Goal: Information Seeking & Learning: Learn about a topic

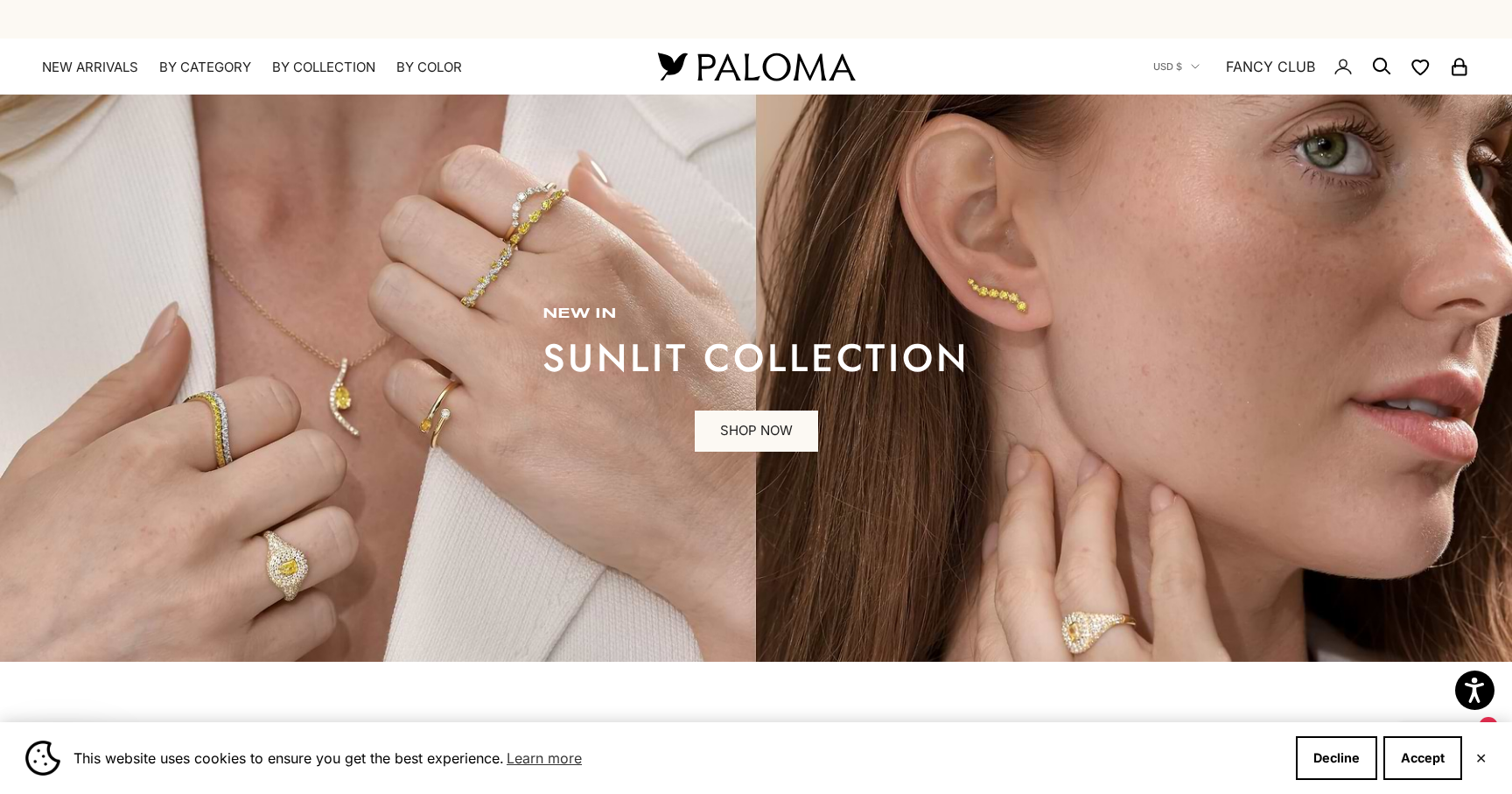
click at [1344, 62] on icon "Secondary navigation" at bounding box center [1344, 66] width 21 height 21
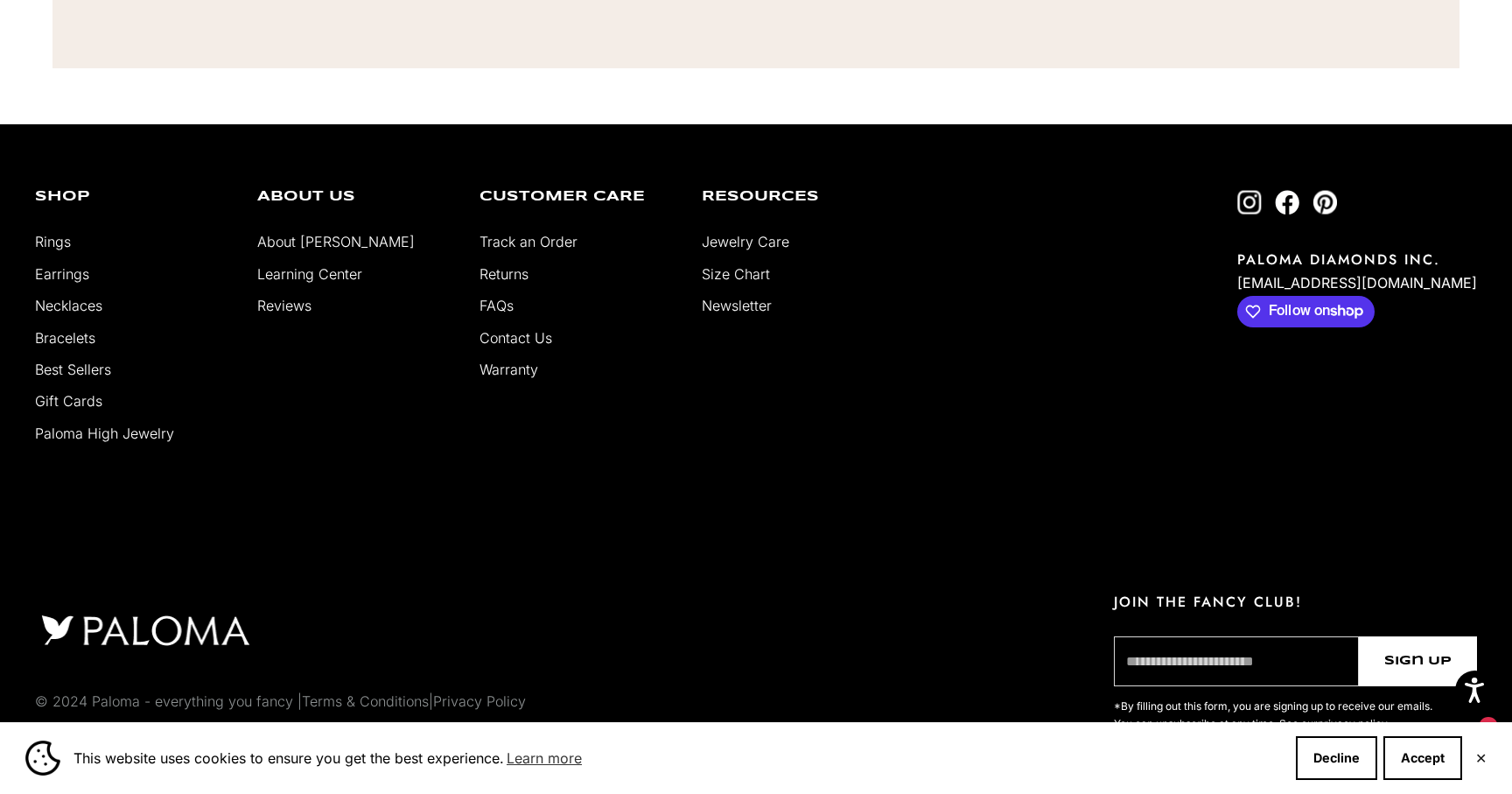
scroll to position [746, 0]
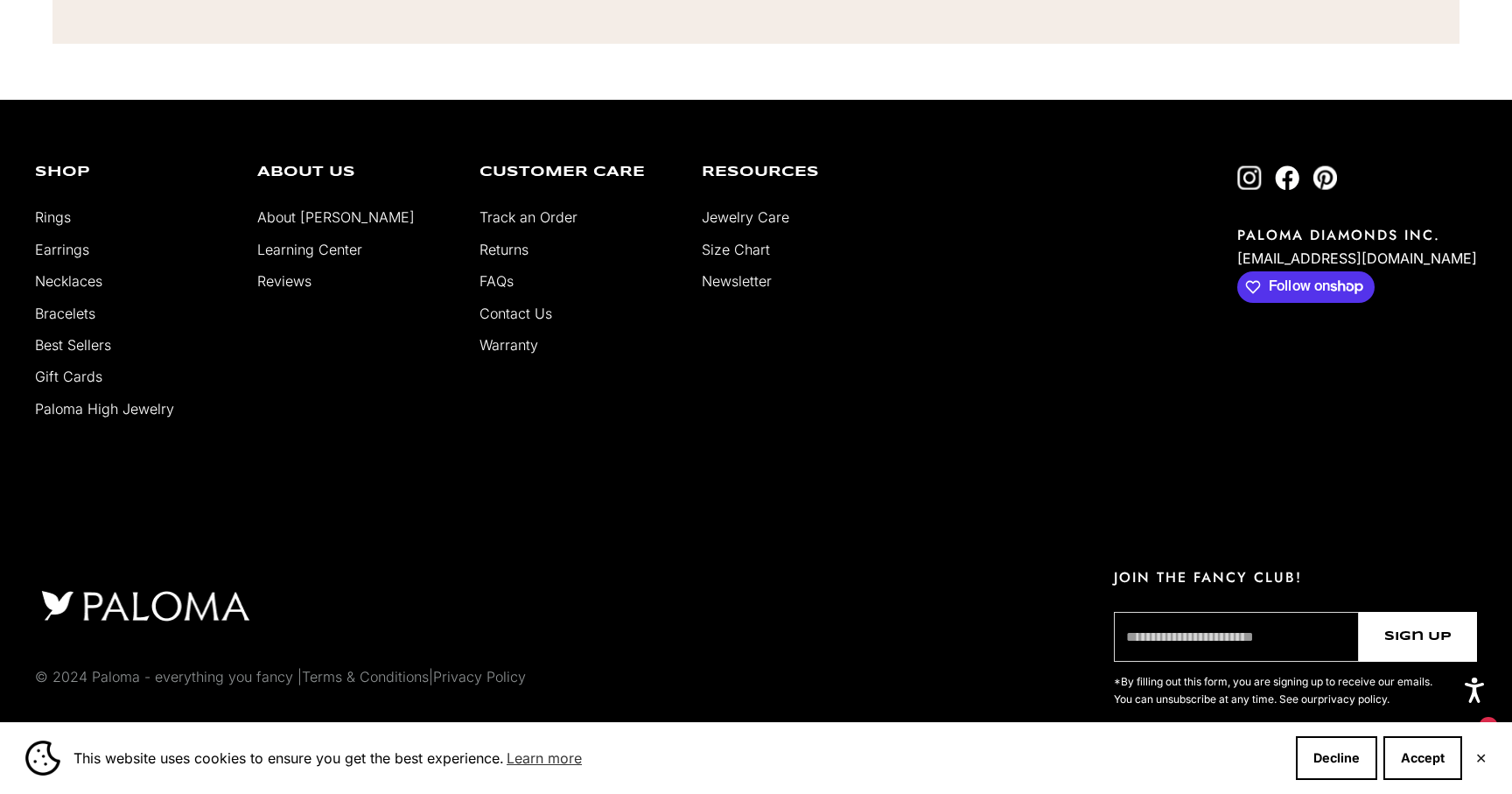
click at [504, 315] on link "Contact Us" at bounding box center [516, 313] width 72 height 18
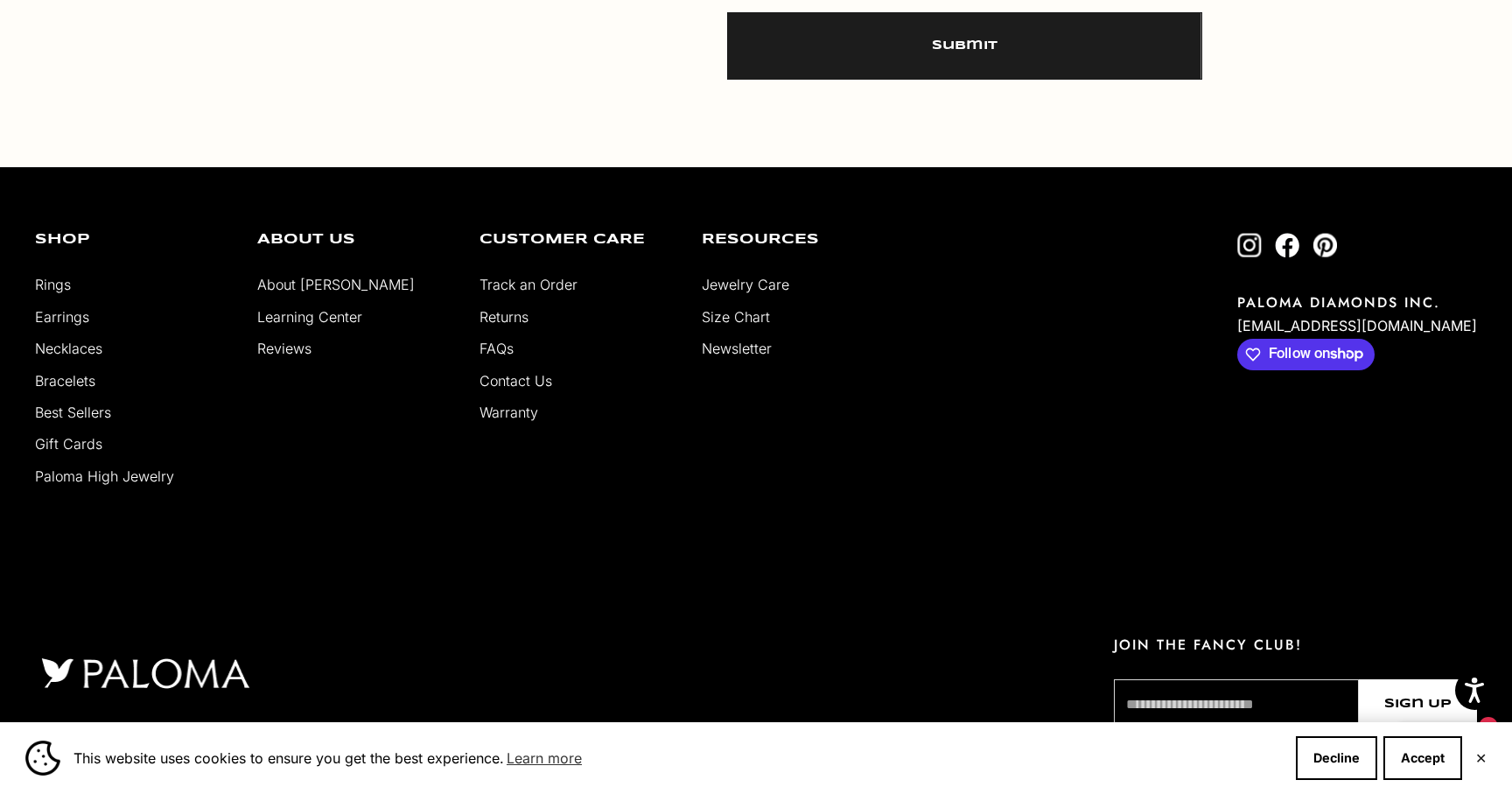
scroll to position [1257, 0]
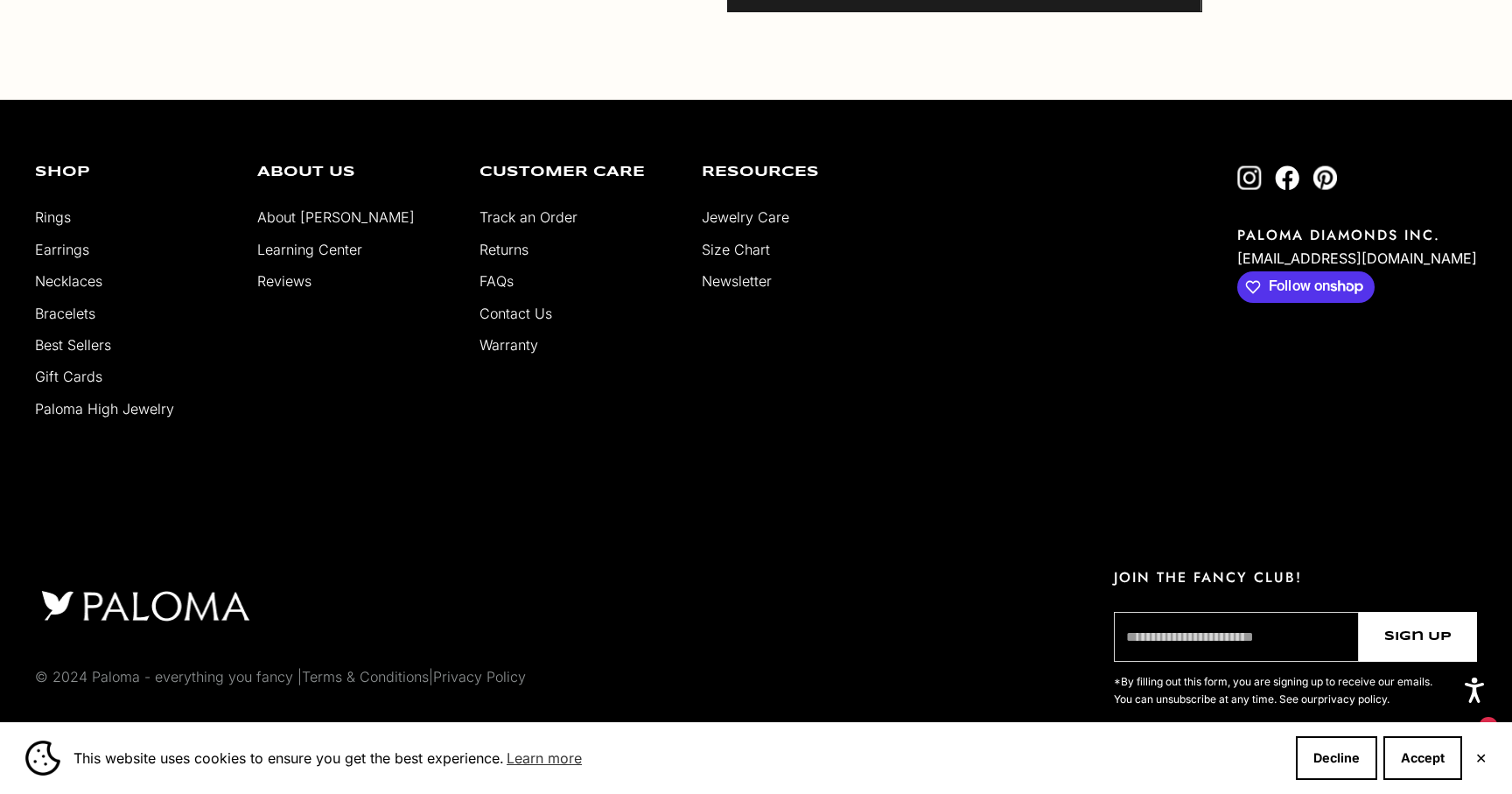
click at [1482, 757] on button "✕" at bounding box center [1481, 758] width 11 height 11
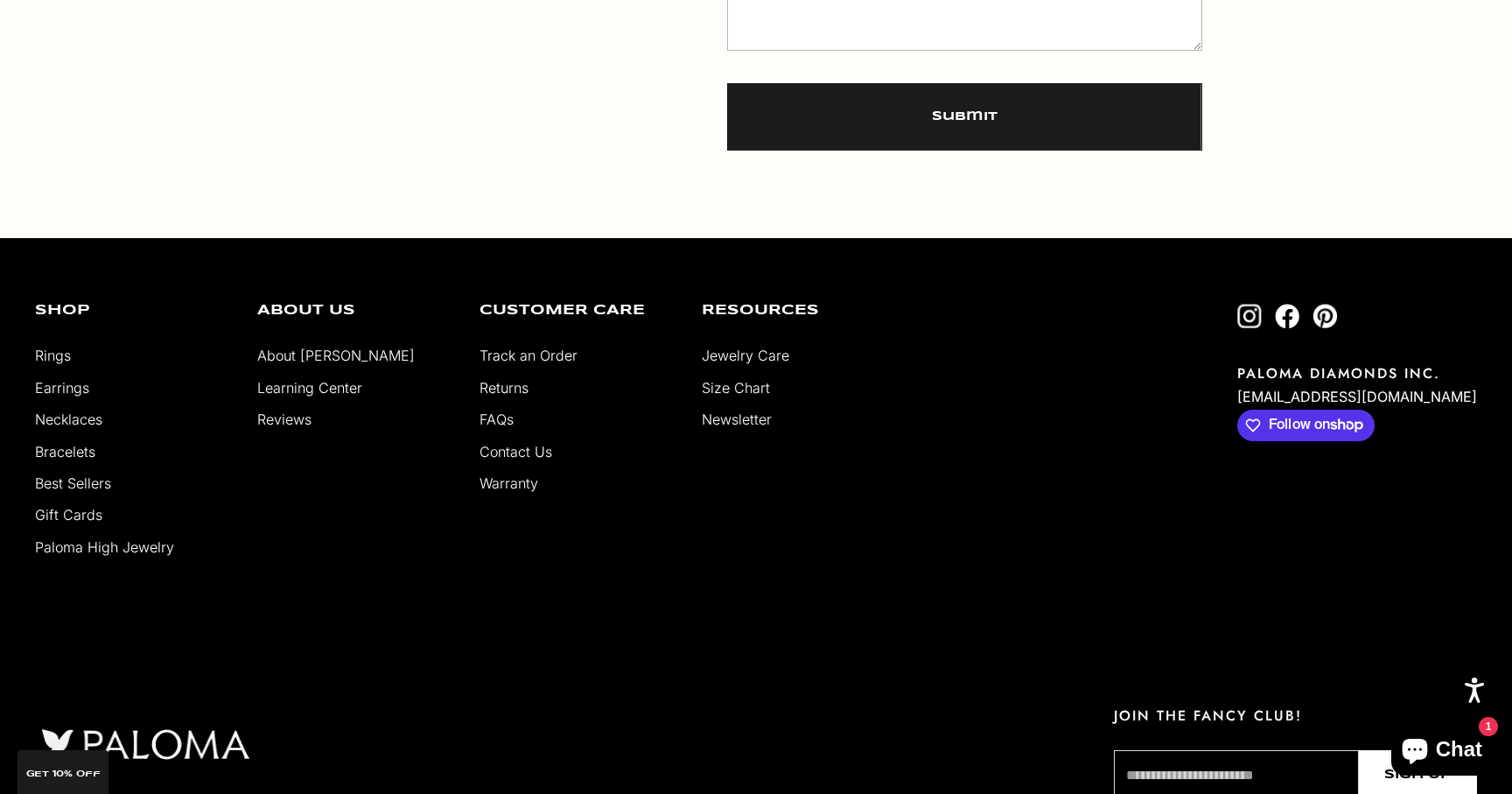
scroll to position [1118, 0]
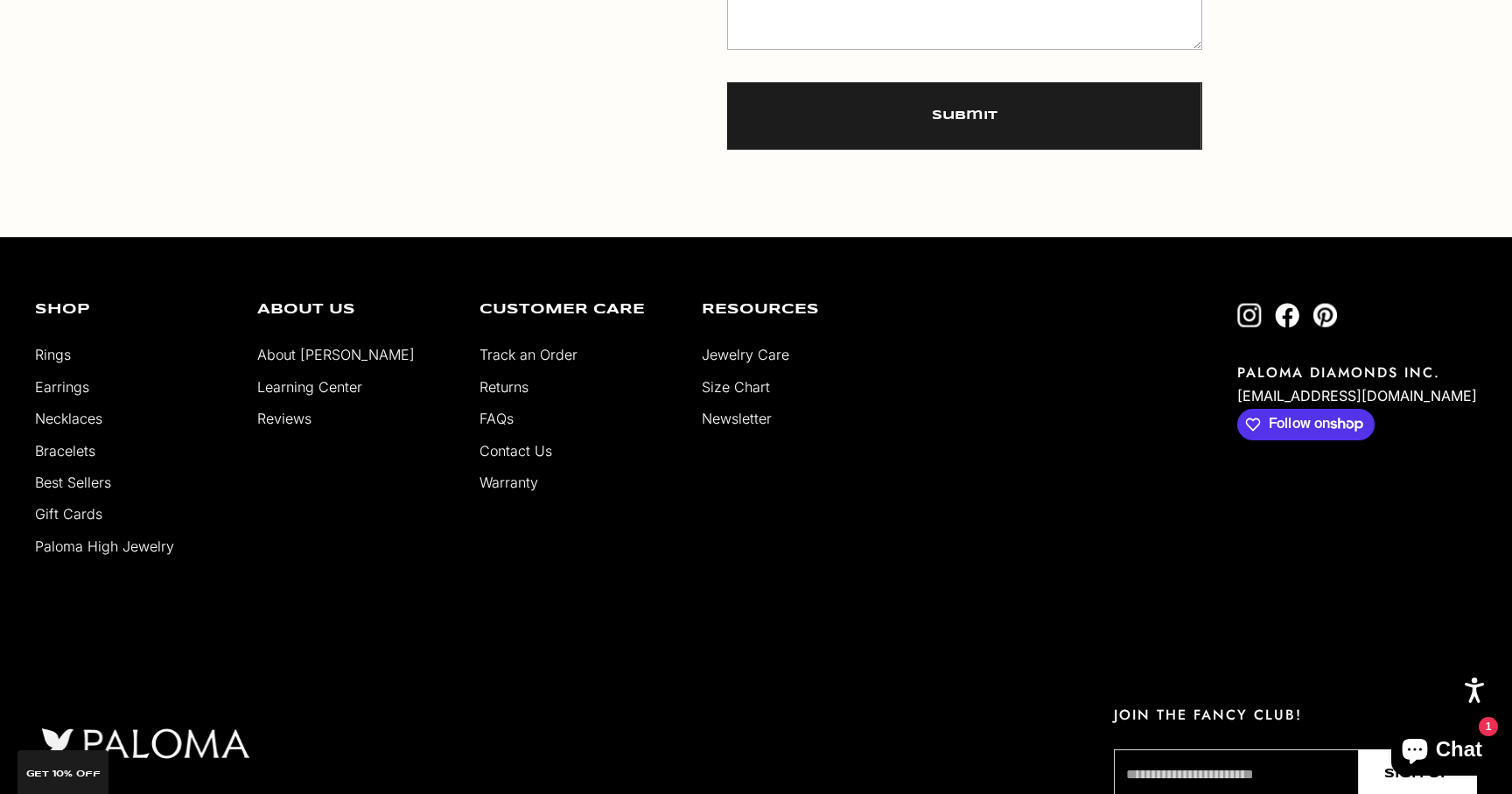
click at [295, 353] on link "About [PERSON_NAME]" at bounding box center [336, 355] width 158 height 18
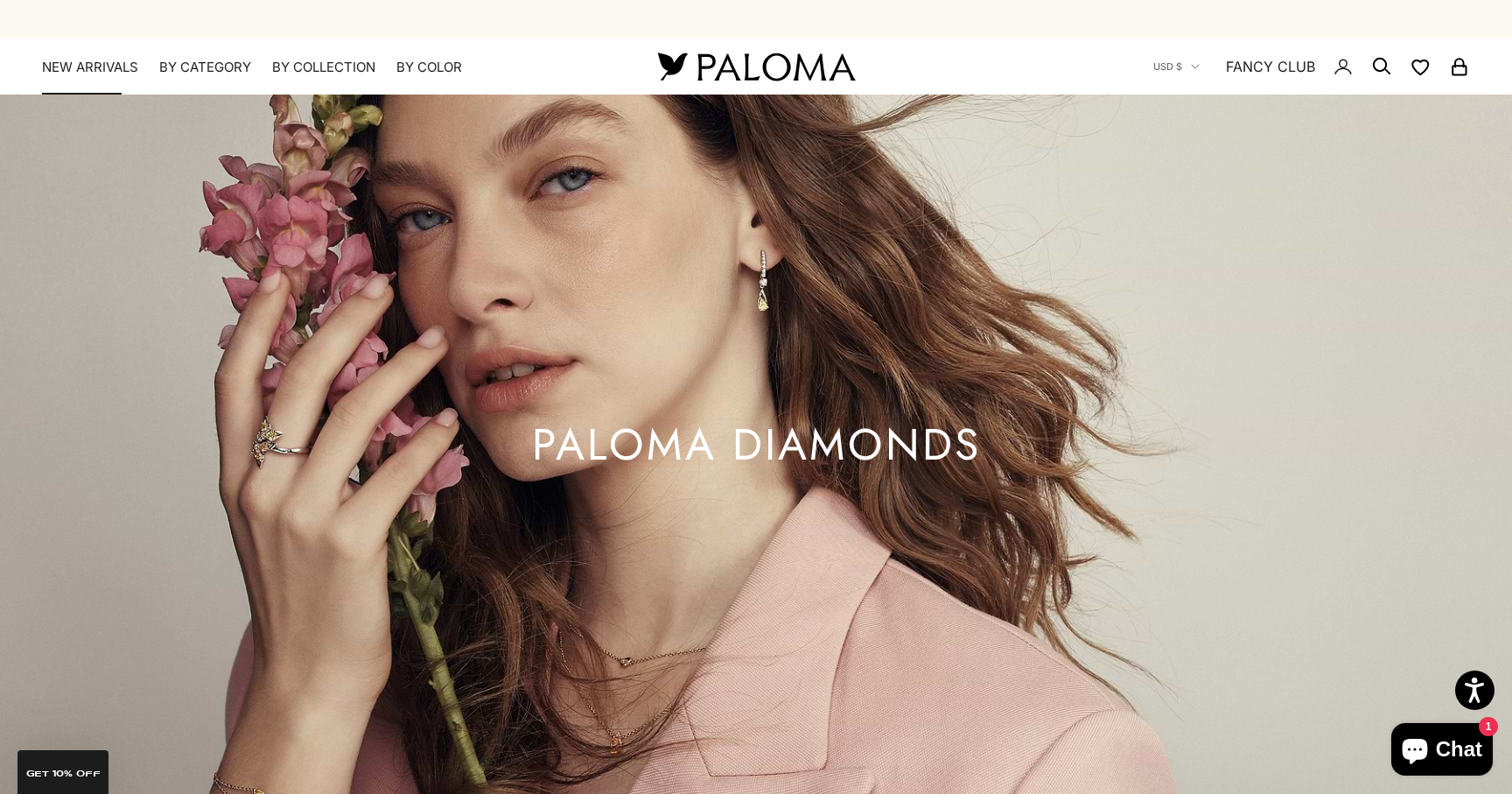
click at [111, 63] on link "NEW ARRIVALS" at bounding box center [90, 67] width 96 height 18
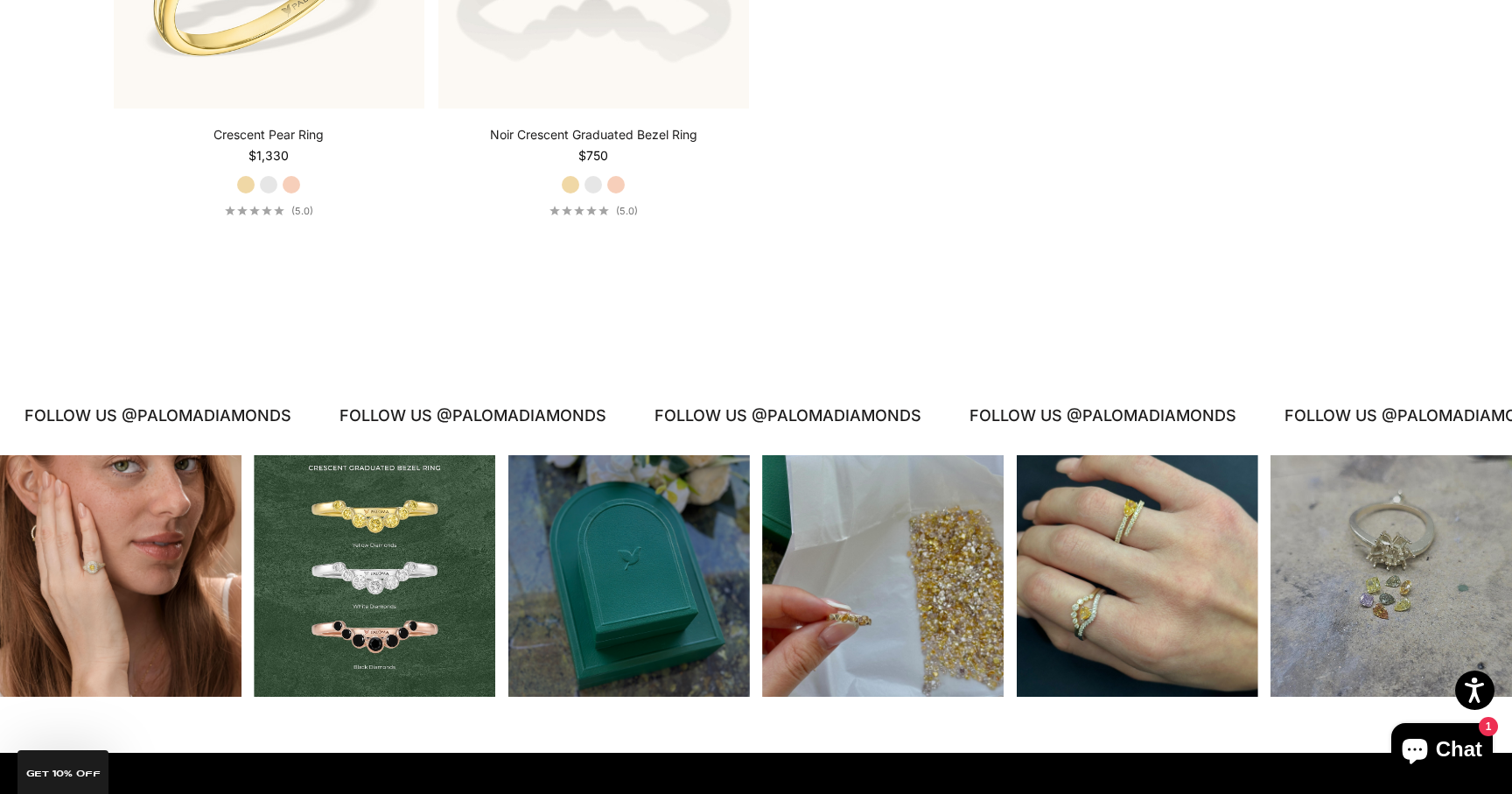
scroll to position [3904, 0]
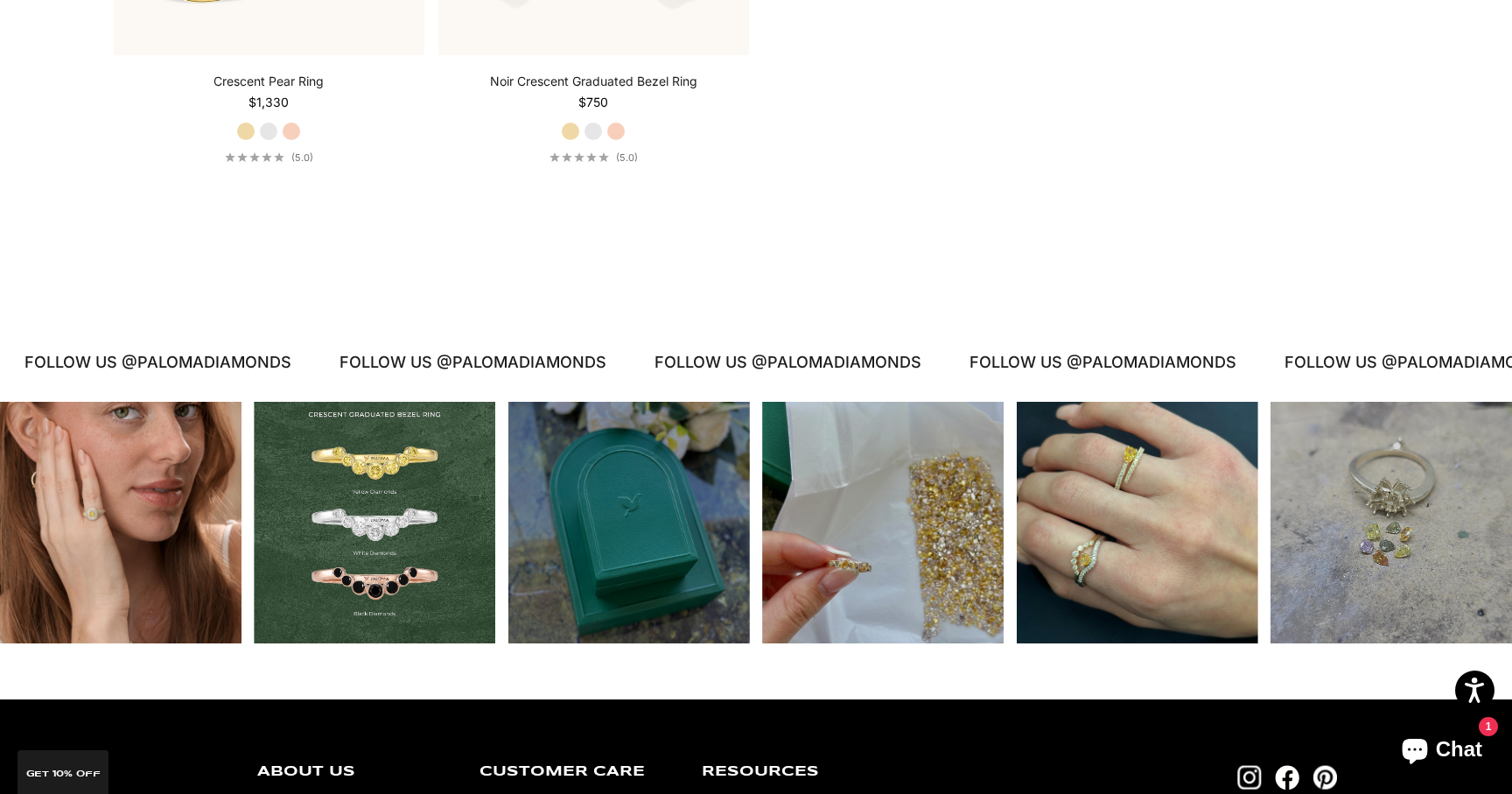
click at [159, 573] on div "Instagram post opens in a popup" at bounding box center [121, 522] width 242 height 242
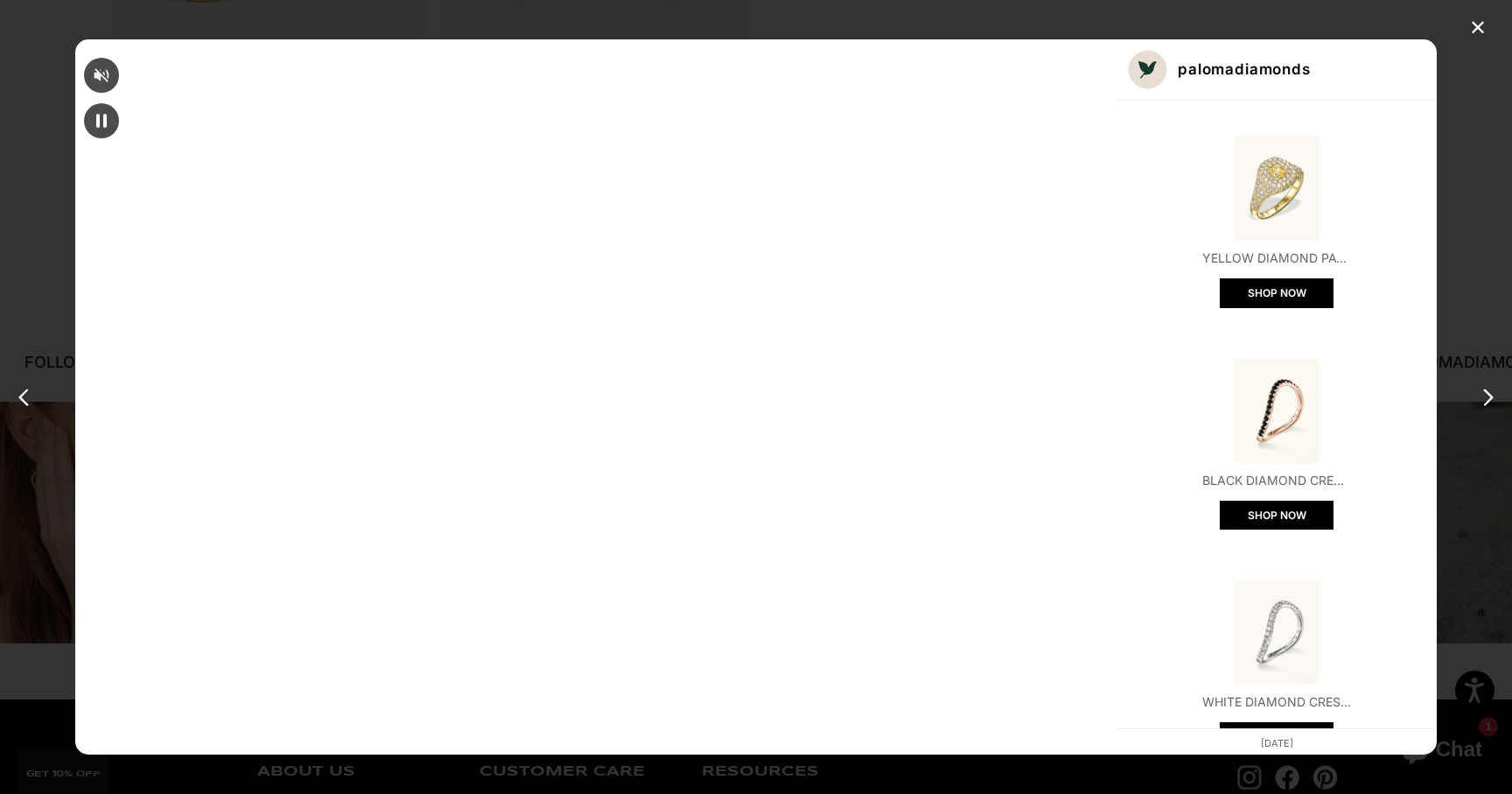
click at [1224, 186] on img "Open product" at bounding box center [1276, 188] width 105 height 105
